Goal: Task Accomplishment & Management: Manage account settings

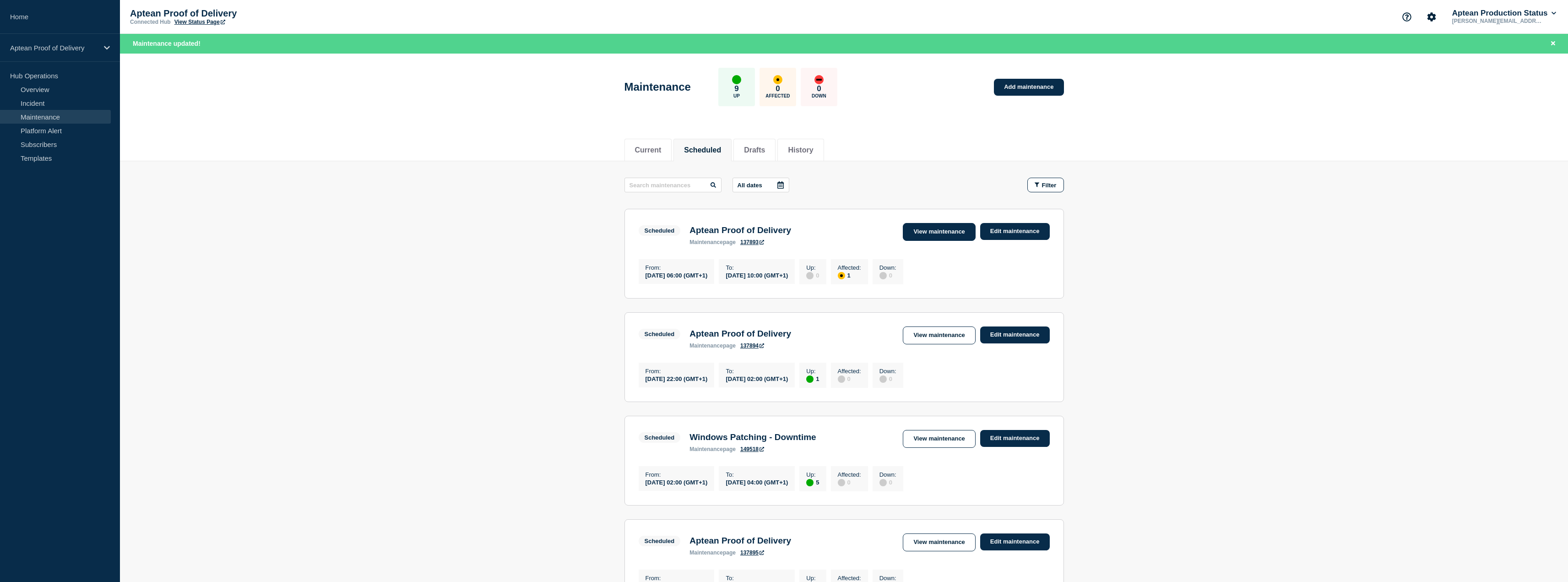
drag, startPoint x: 0, startPoint y: 0, endPoint x: 940, endPoint y: 225, distance: 966.6
click at [940, 225] on link "View maintenance" at bounding box center [939, 232] width 72 height 18
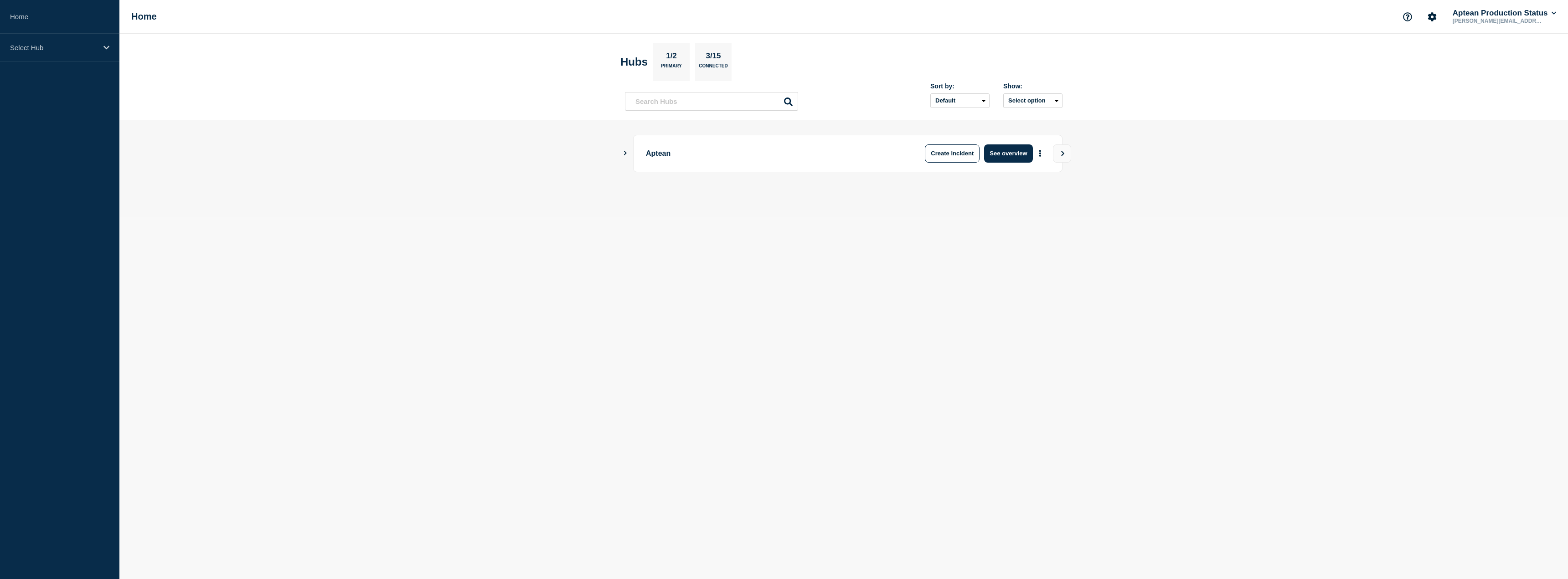
click at [625, 151] on icon "Show Connected Hubs" at bounding box center [625, 153] width 6 height 4
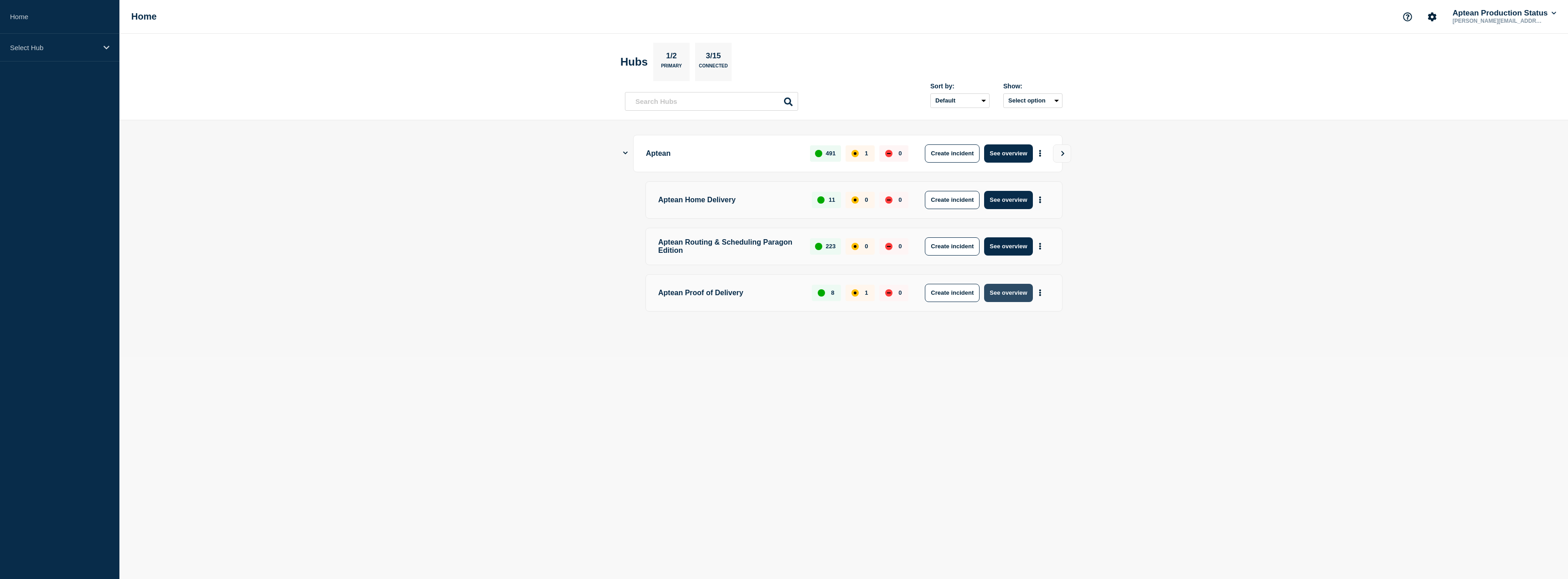
click at [1013, 297] on button "See overview" at bounding box center [1008, 293] width 48 height 18
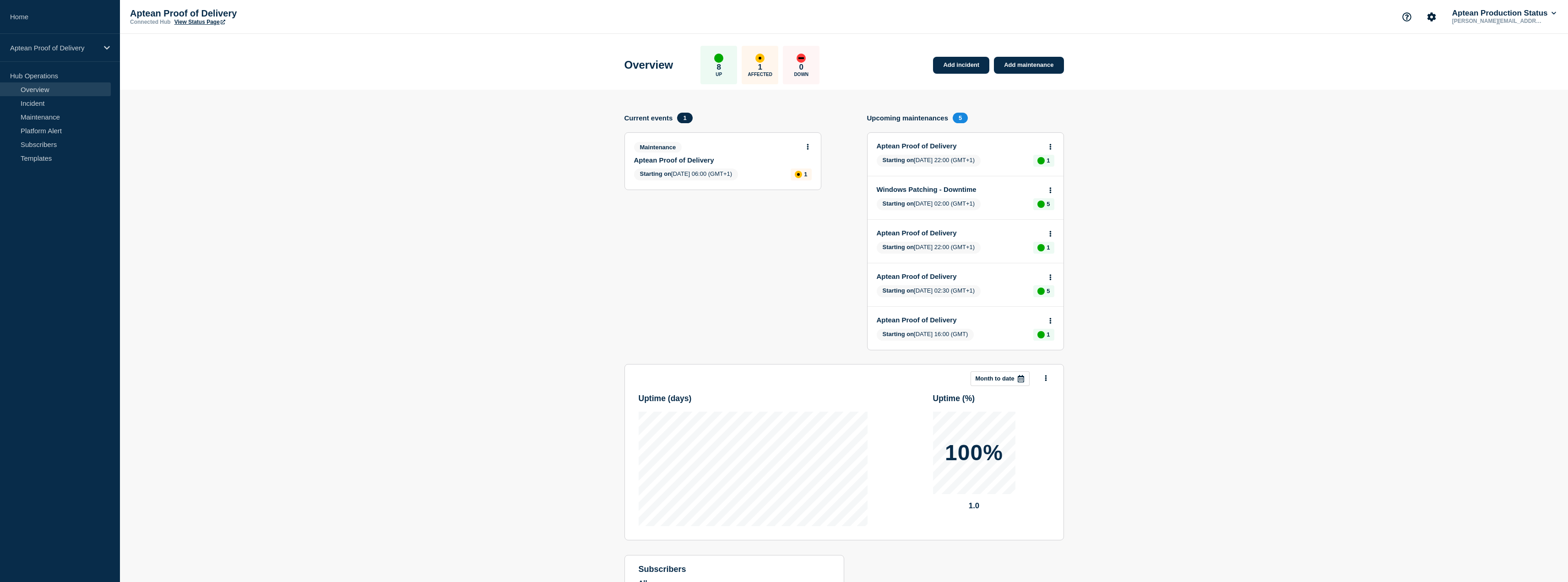
click at [689, 160] on link "Aptean Proof of Delivery" at bounding box center [716, 160] width 165 height 8
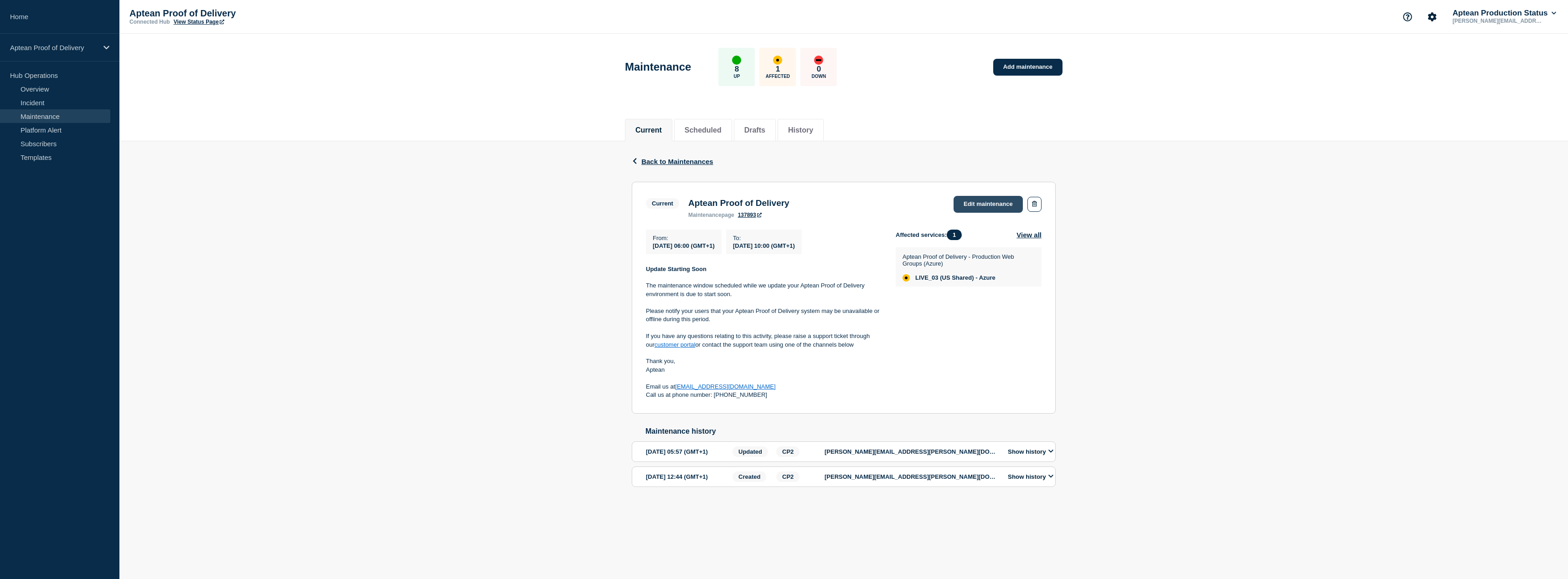
click at [1001, 207] on link "Edit maintenance" at bounding box center [989, 204] width 69 height 17
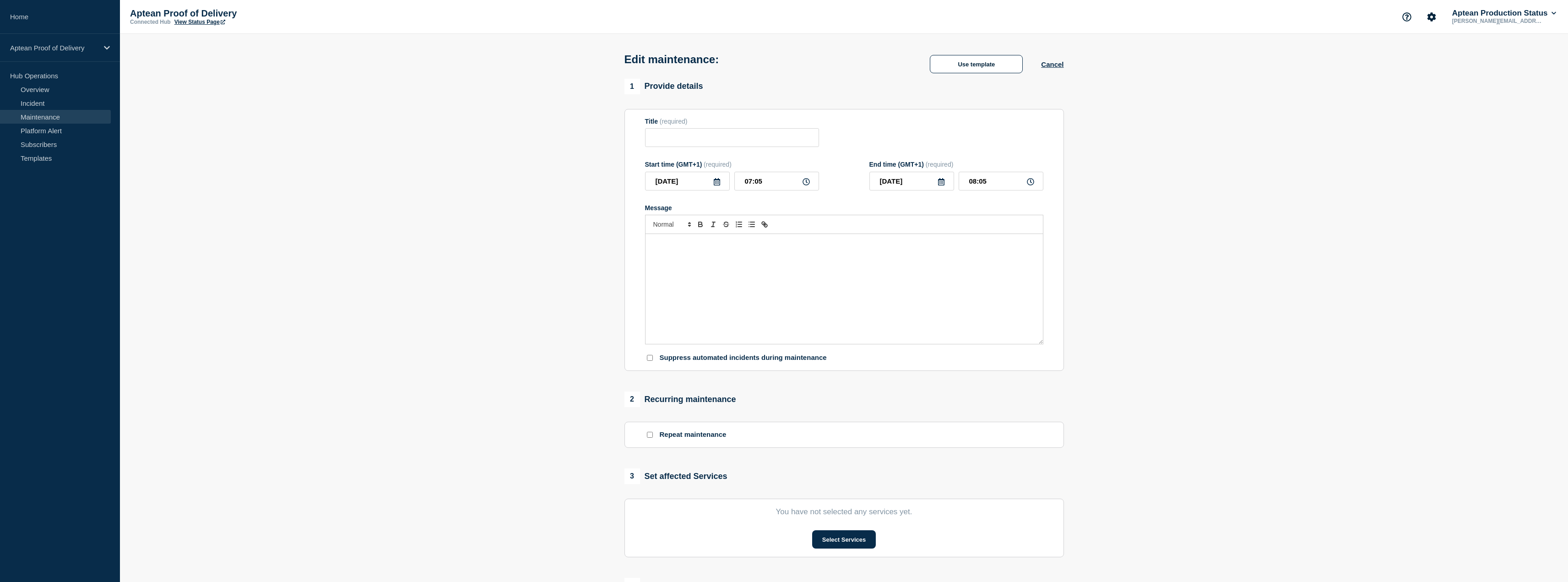
type input "Aptean Proof of Delivery"
type input "06:00"
type input "10:00"
checkbox input "true"
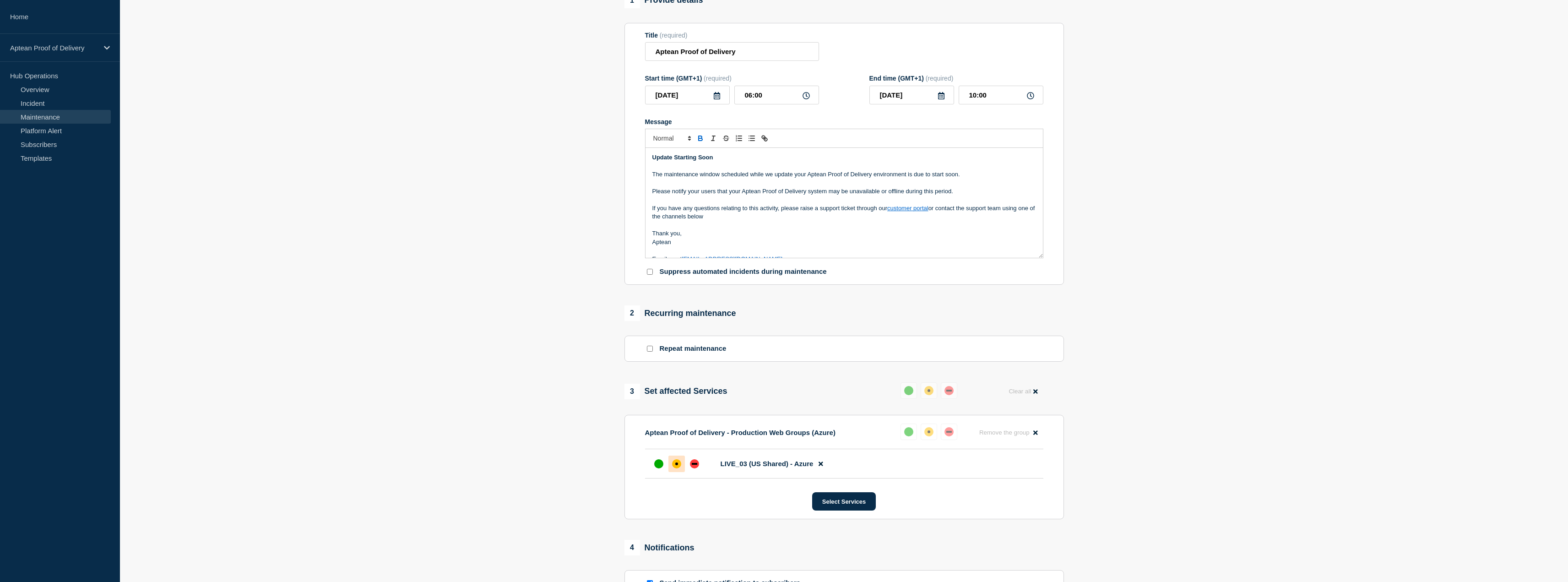
scroll to position [92, 0]
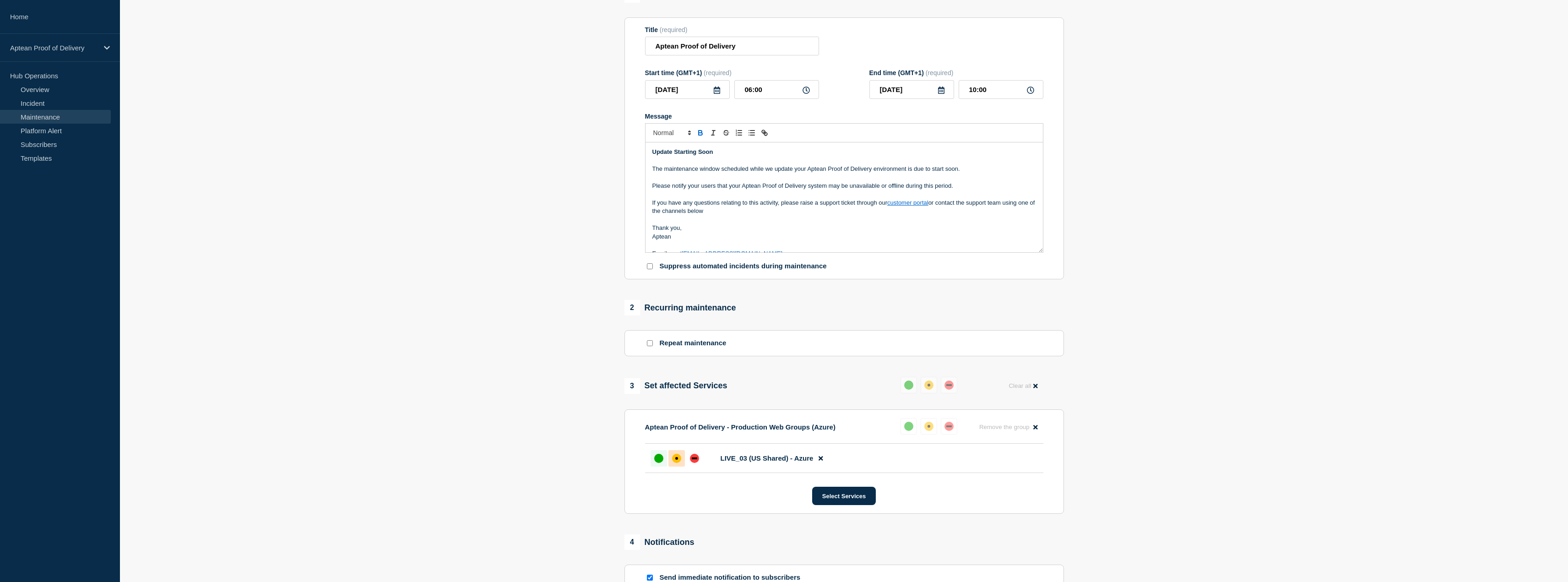
click at [666, 457] on div at bounding box center [658, 458] width 17 height 17
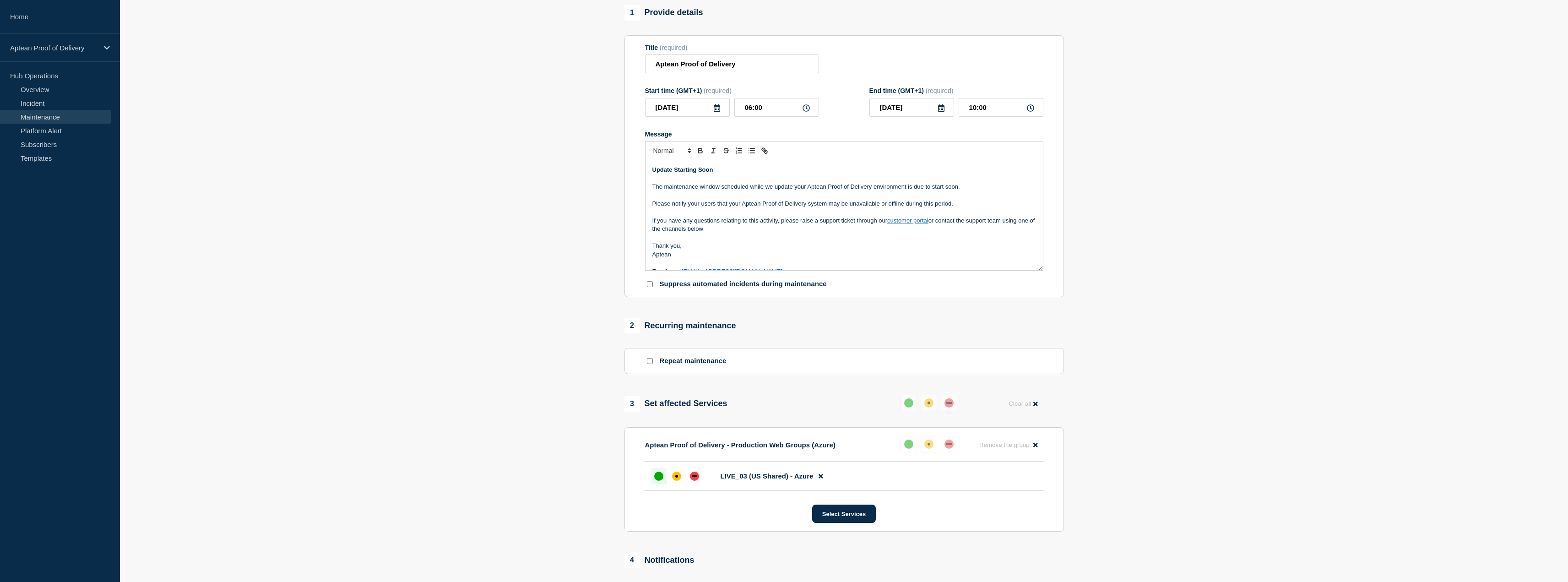
scroll to position [46, 0]
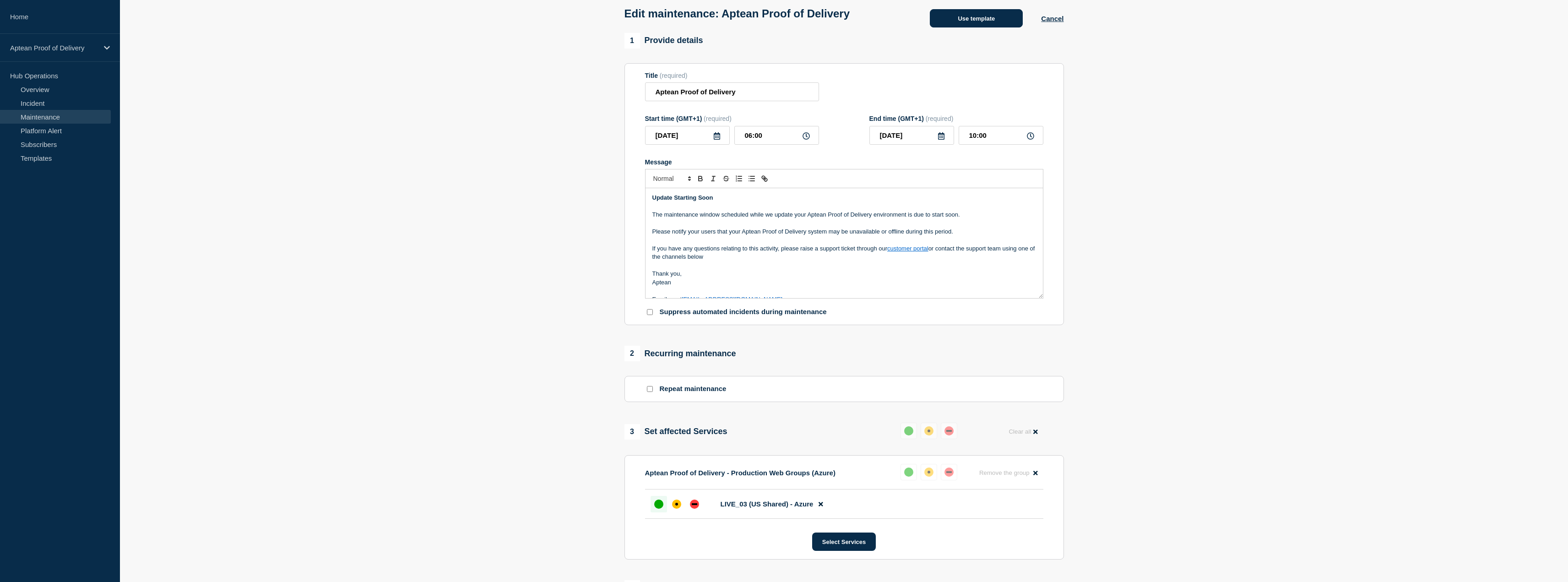
click at [1001, 16] on button "Use template" at bounding box center [976, 18] width 93 height 18
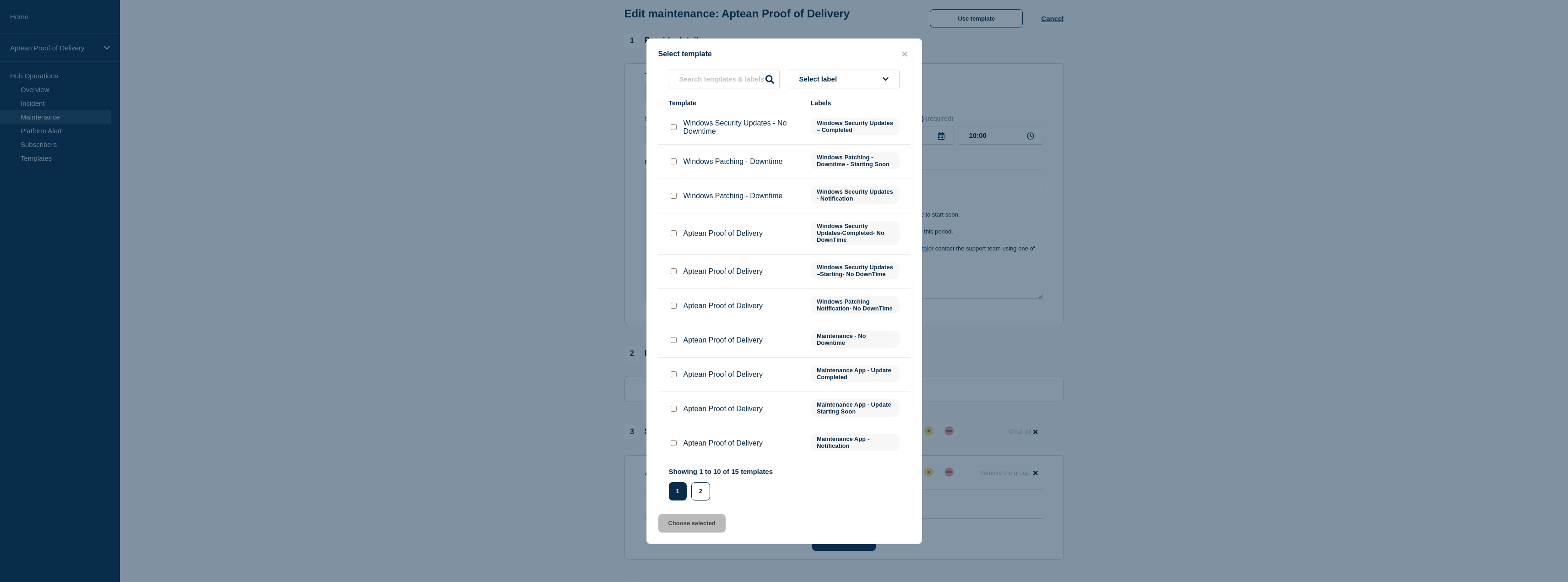
click at [672, 377] on input "Aptean Proof of Delivery checkbox" at bounding box center [674, 374] width 6 height 6
checkbox input "true"
click at [685, 532] on button "Choose selected" at bounding box center [692, 523] width 67 height 18
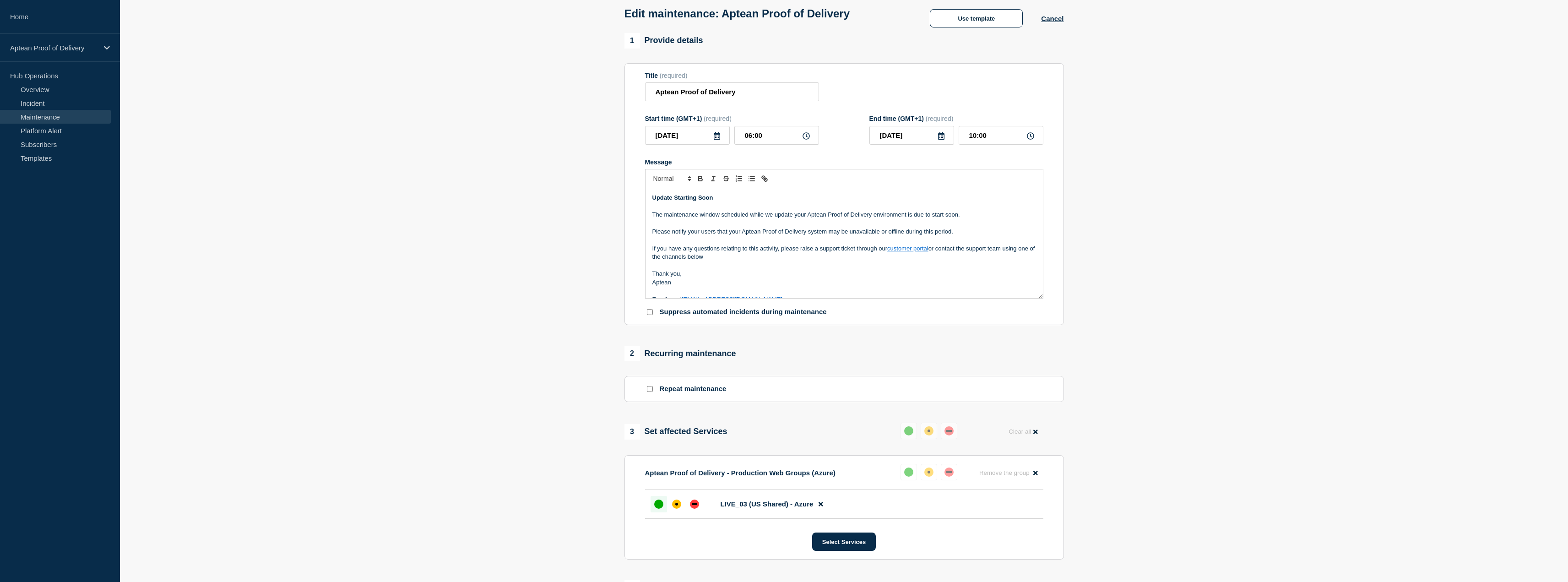
scroll to position [61, 0]
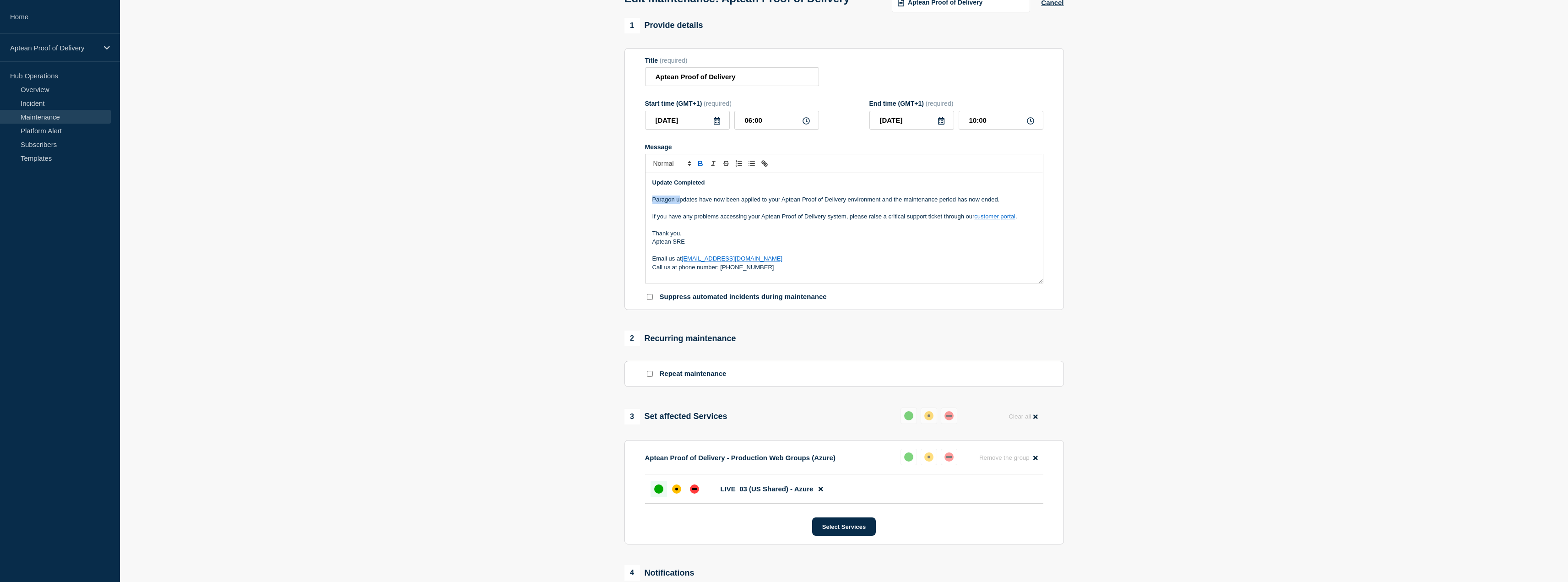
drag, startPoint x: 679, startPoint y: 218, endPoint x: 629, endPoint y: 219, distance: 50.0
click at [629, 219] on section "Title (required) Aptean Proof of Delivery Start time (GMT+1) (required) 2025-10…" at bounding box center [844, 179] width 440 height 262
click at [846, 212] on p "Message" at bounding box center [844, 208] width 384 height 8
click at [848, 221] on p "If you have any problems accessing your Aptean Proof of Delivery system, please…" at bounding box center [844, 216] width 384 height 8
click at [691, 246] on p "Aptean SRE" at bounding box center [844, 241] width 384 height 8
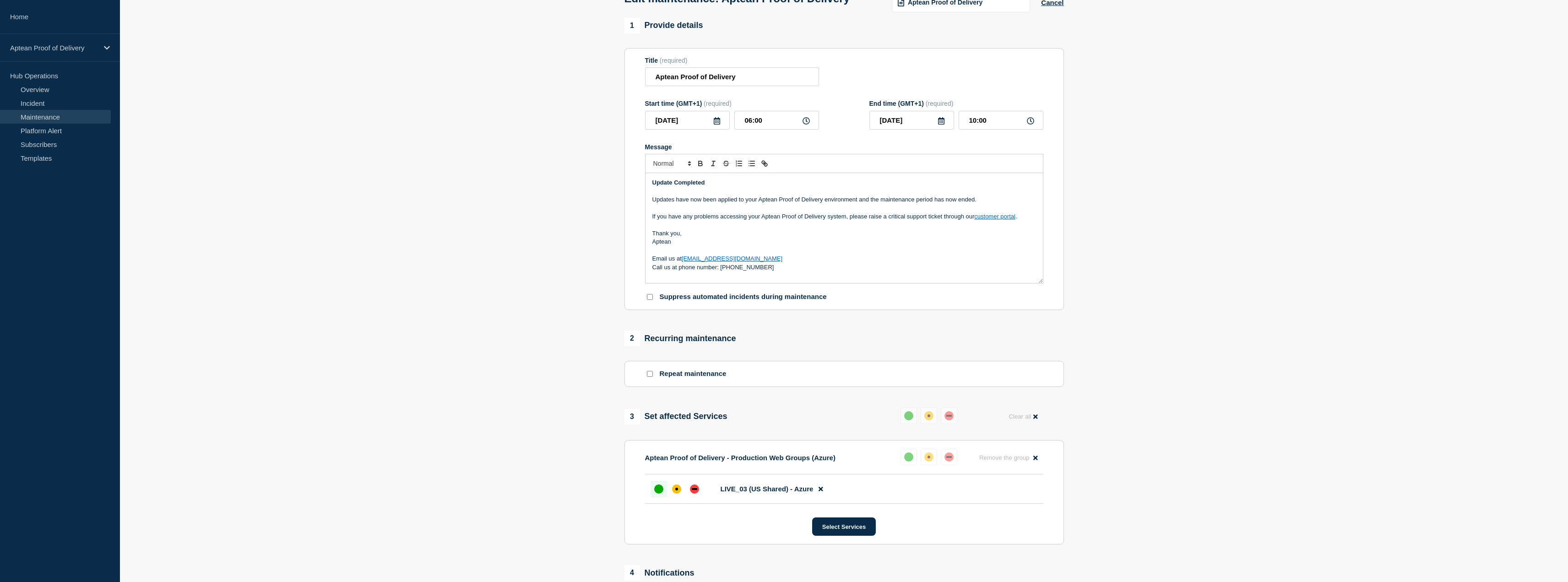
click at [535, 276] on section "1 Provide details Title (required) Aptean Proof of Delivery Start time (GMT+1) …" at bounding box center [844, 388] width 1448 height 742
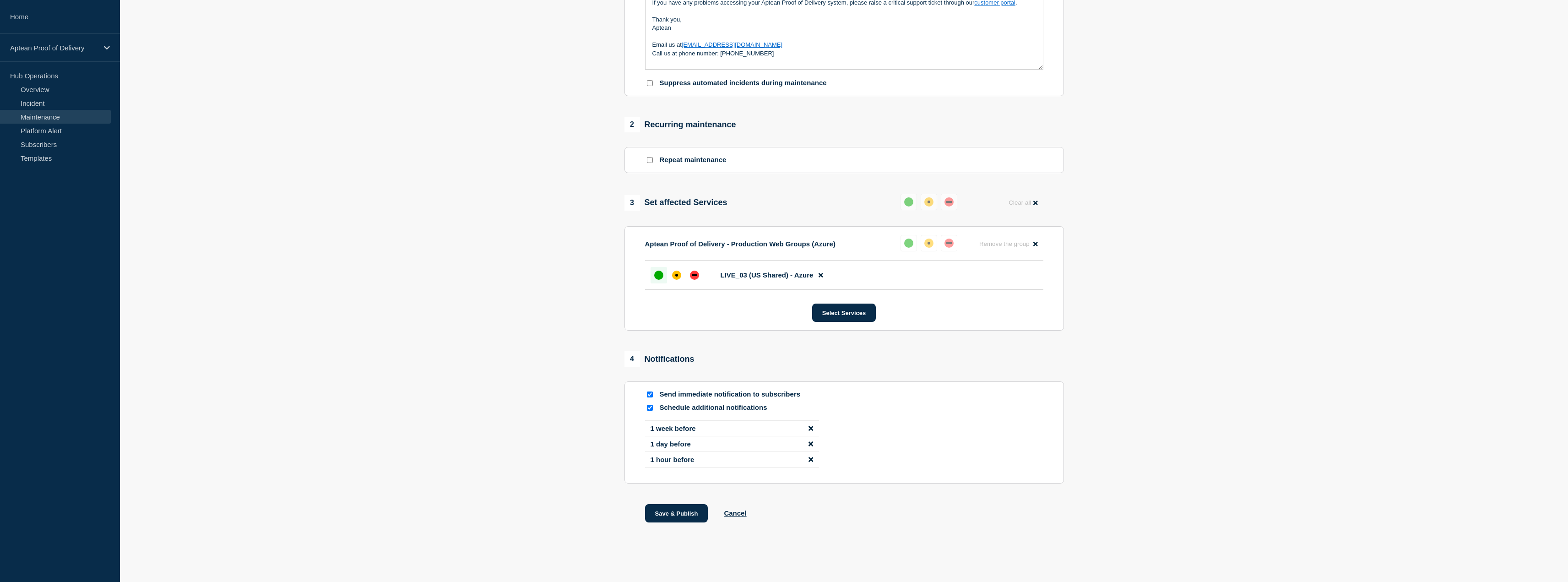
scroll to position [292, 0]
click at [675, 518] on button "Save & Publish" at bounding box center [676, 513] width 63 height 18
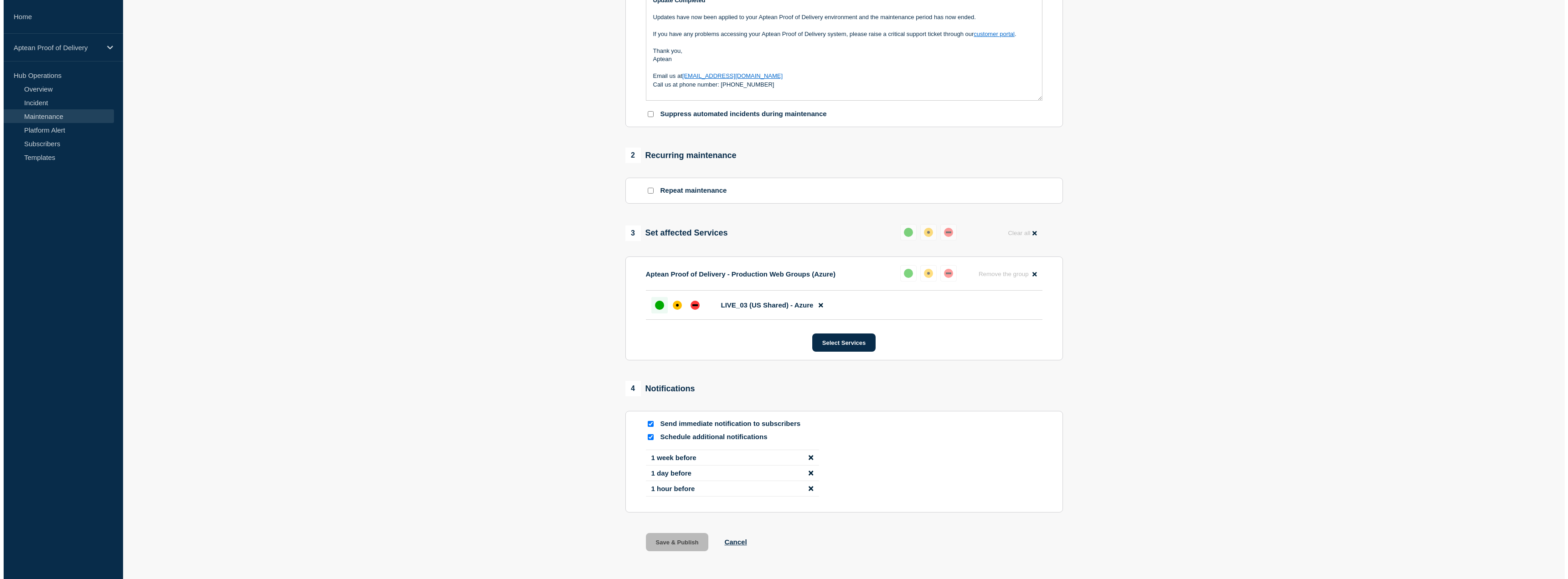
scroll to position [0, 0]
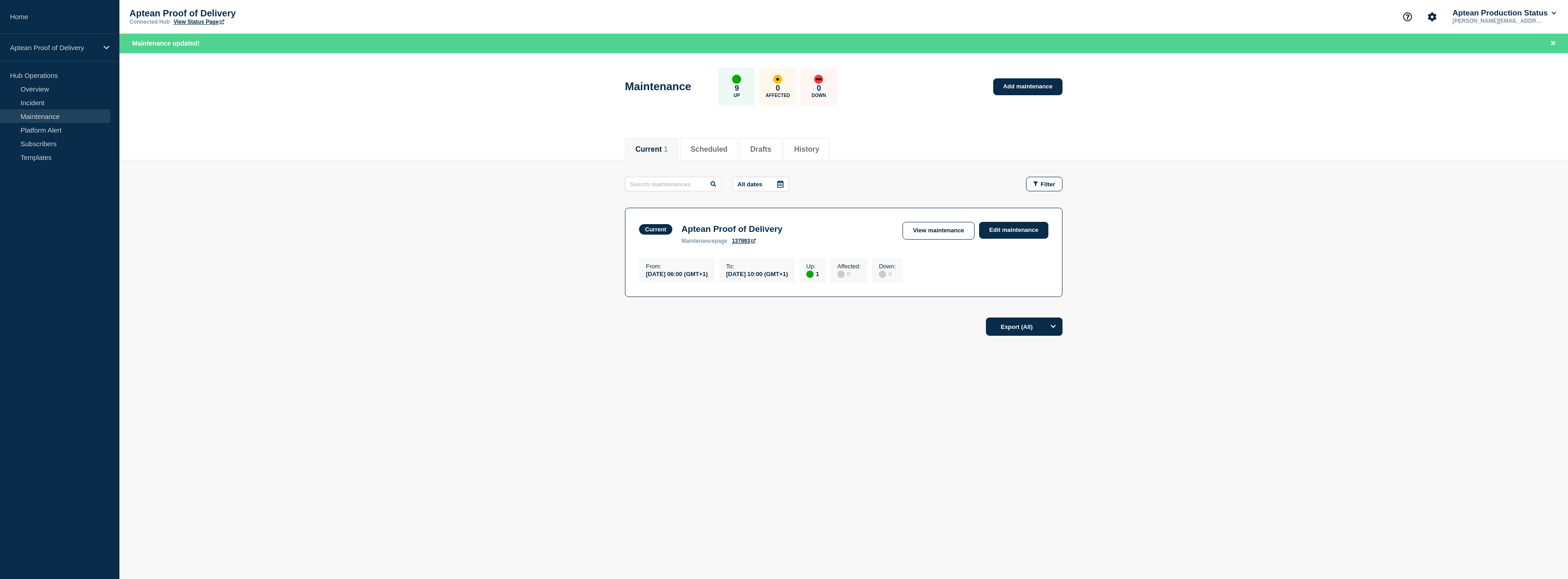
click at [671, 400] on div "Current Scheduled Drafts History Current 1 Scheduled Drafts History All dates F…" at bounding box center [844, 267] width 1449 height 276
click at [1314, 86] on header "Maintenance 9 Up 0 Affected 0 Down Add maintenance" at bounding box center [844, 91] width 1449 height 76
